Goal: Transaction & Acquisition: Purchase product/service

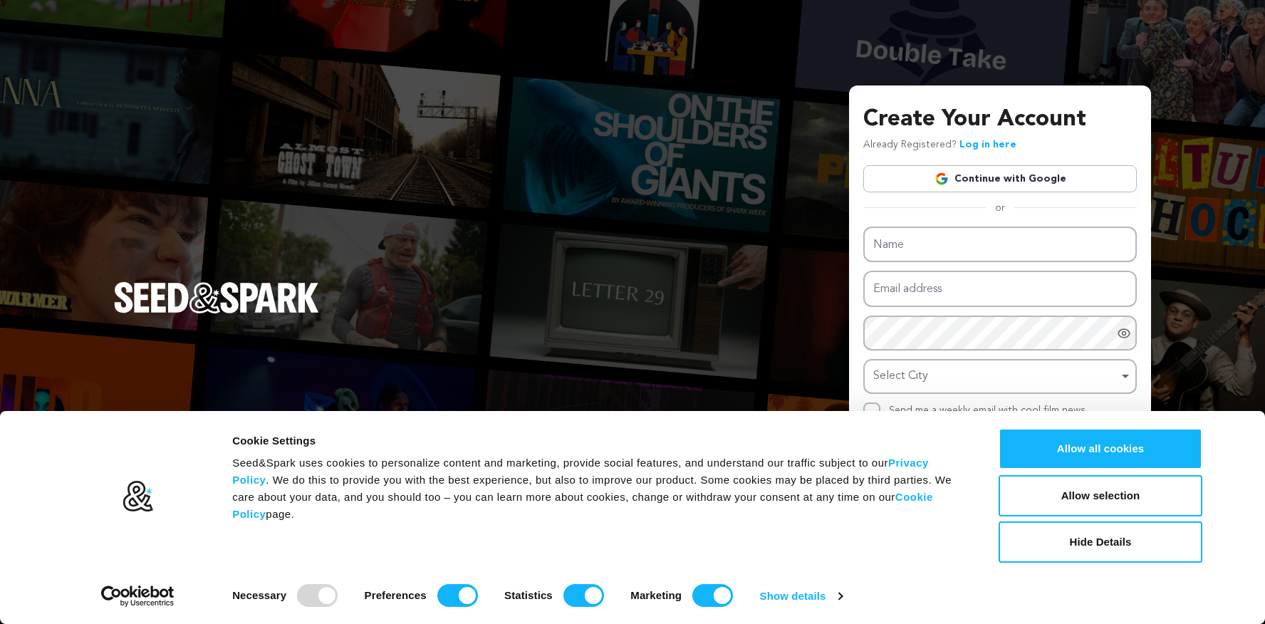
click at [953, 179] on link "Continue with Google" at bounding box center [999, 178] width 273 height 27
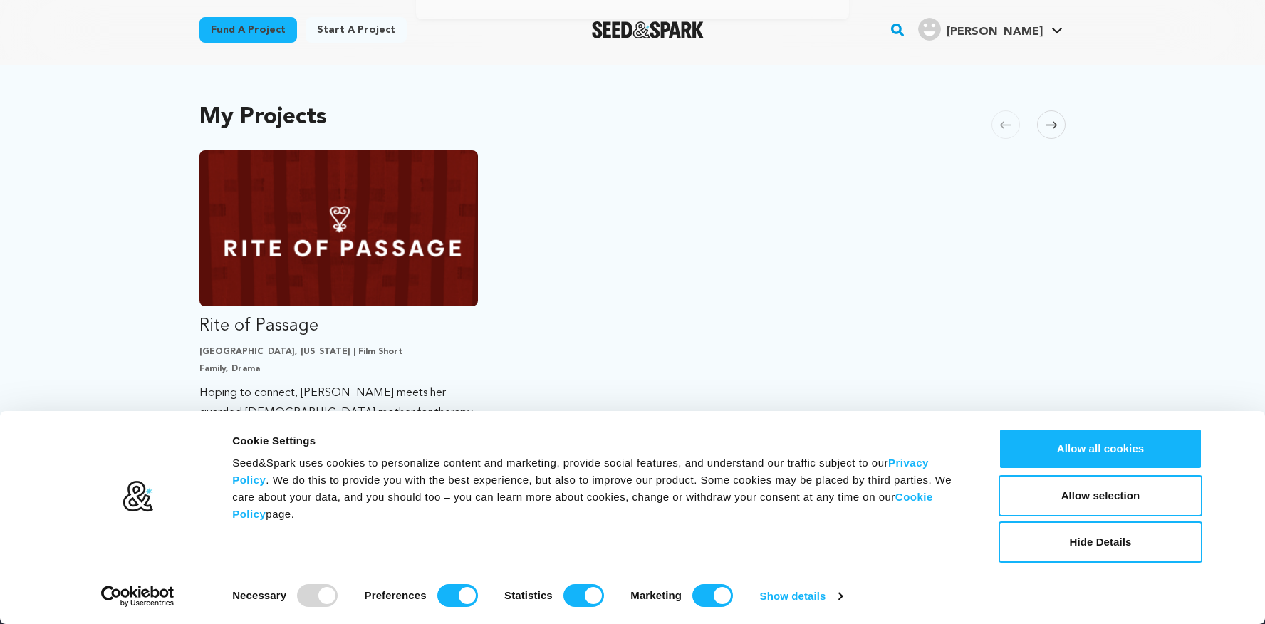
scroll to position [375, 0]
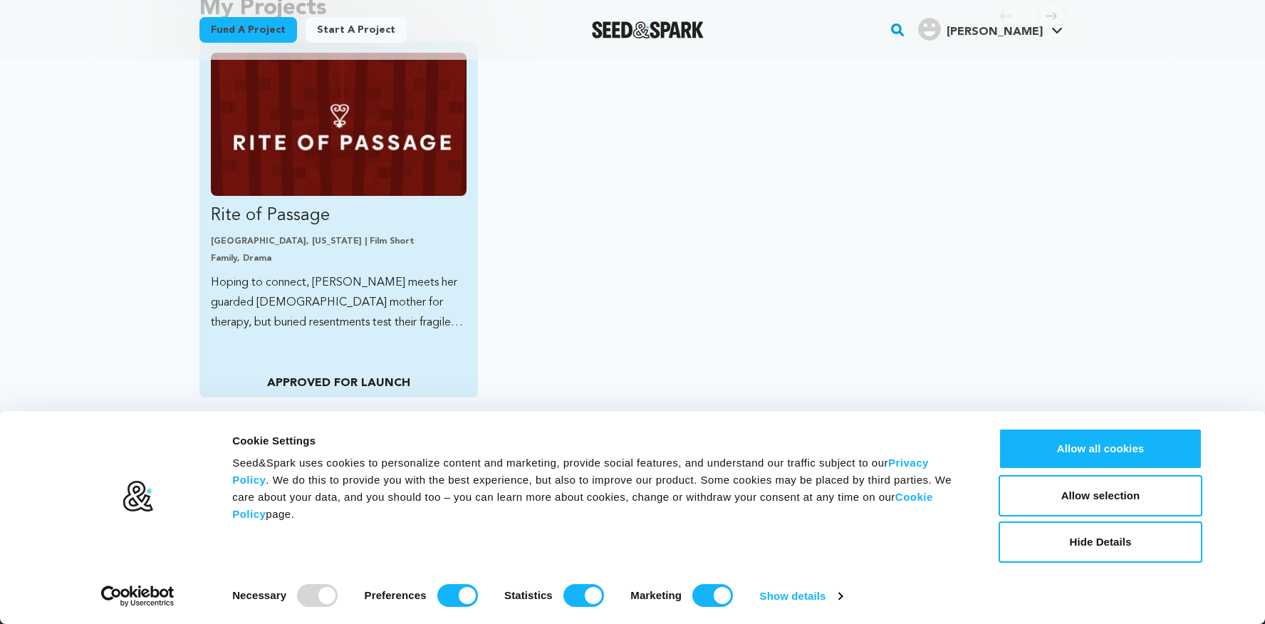
click at [387, 149] on img "Fund Rite of Passage" at bounding box center [339, 124] width 256 height 143
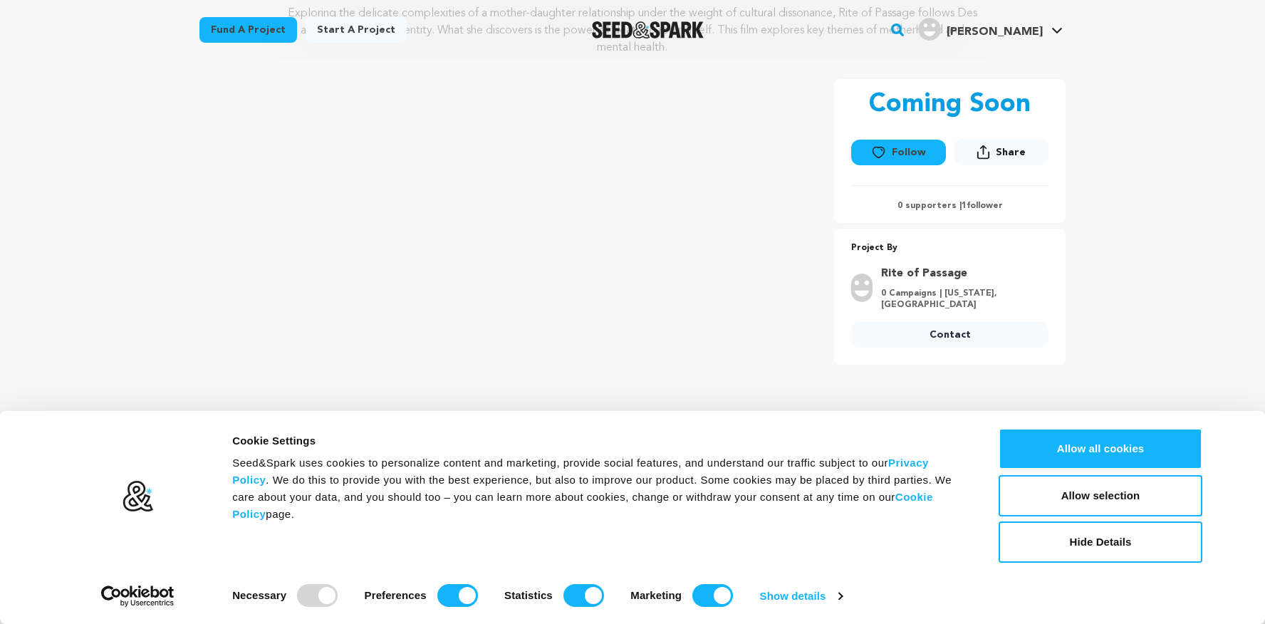
scroll to position [213, 0]
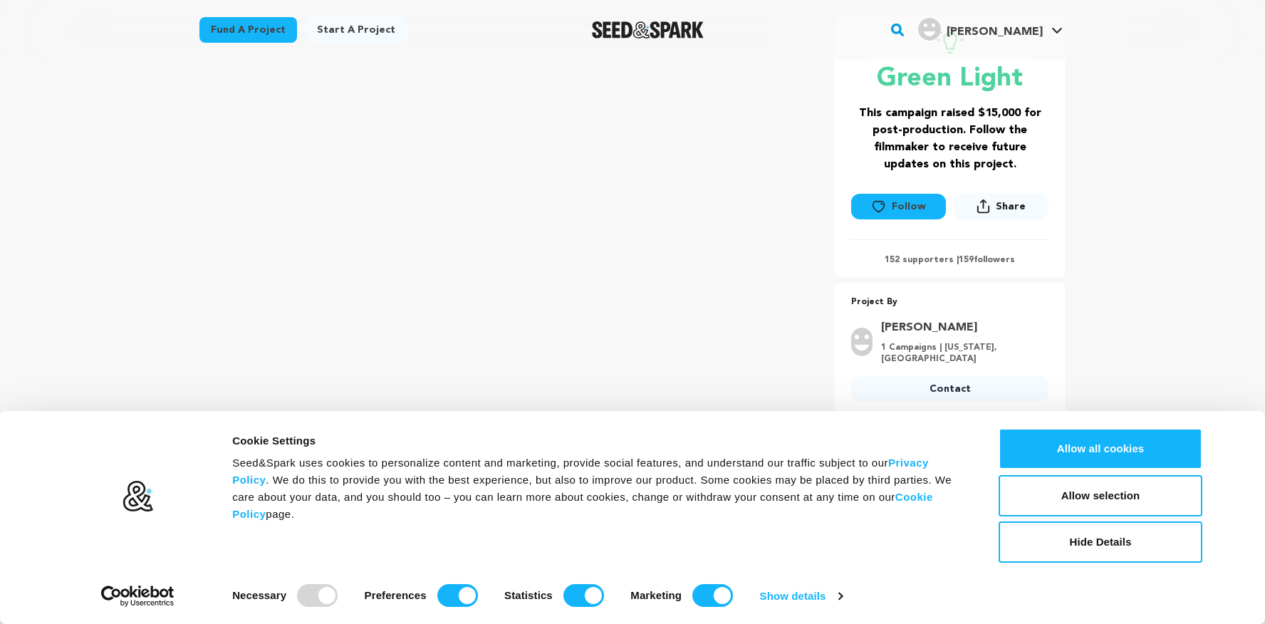
scroll to position [263, 0]
